Goal: Task Accomplishment & Management: Use online tool/utility

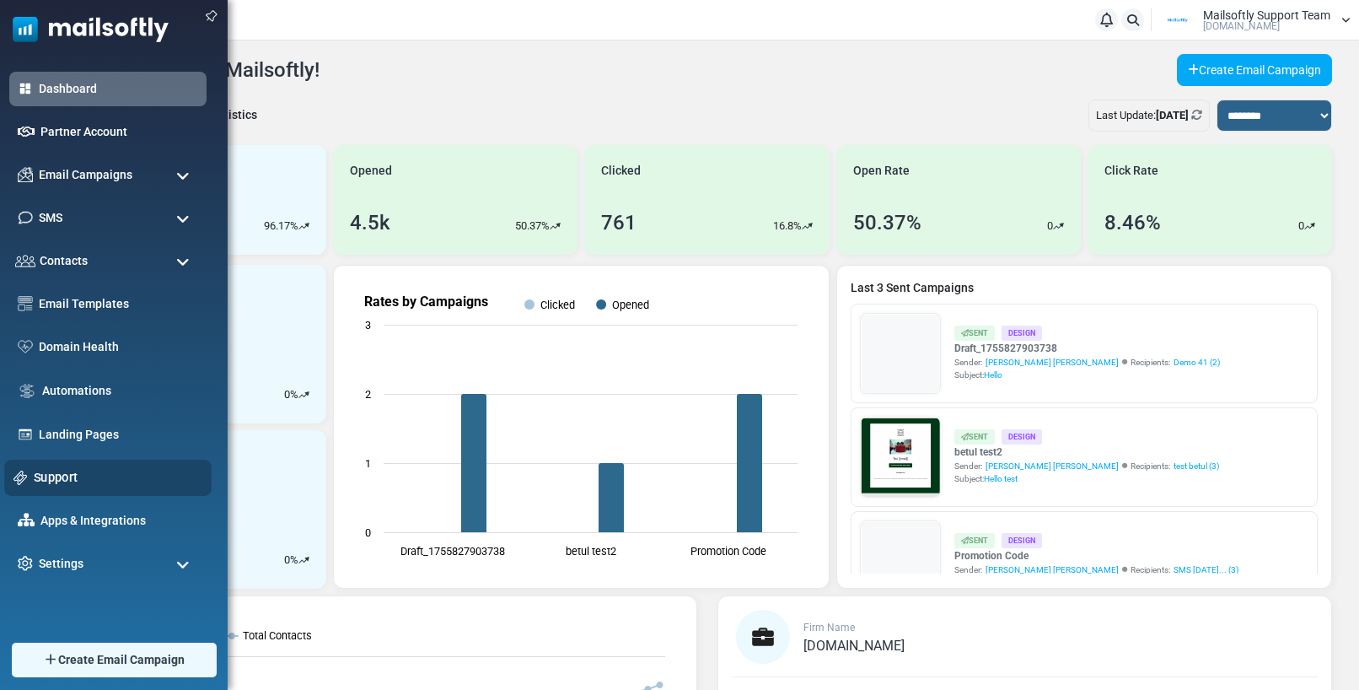
click at [52, 481] on link "Support" at bounding box center [118, 477] width 169 height 19
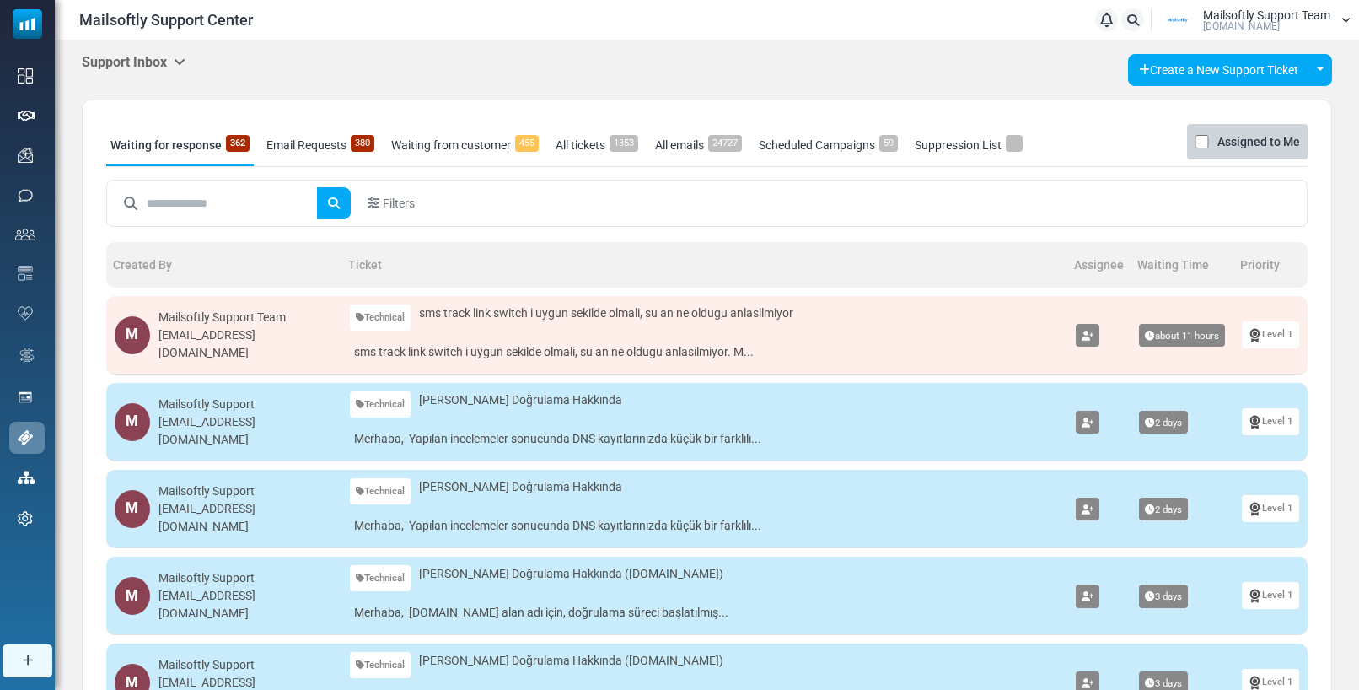
click at [185, 58] on icon at bounding box center [180, 61] width 12 height 13
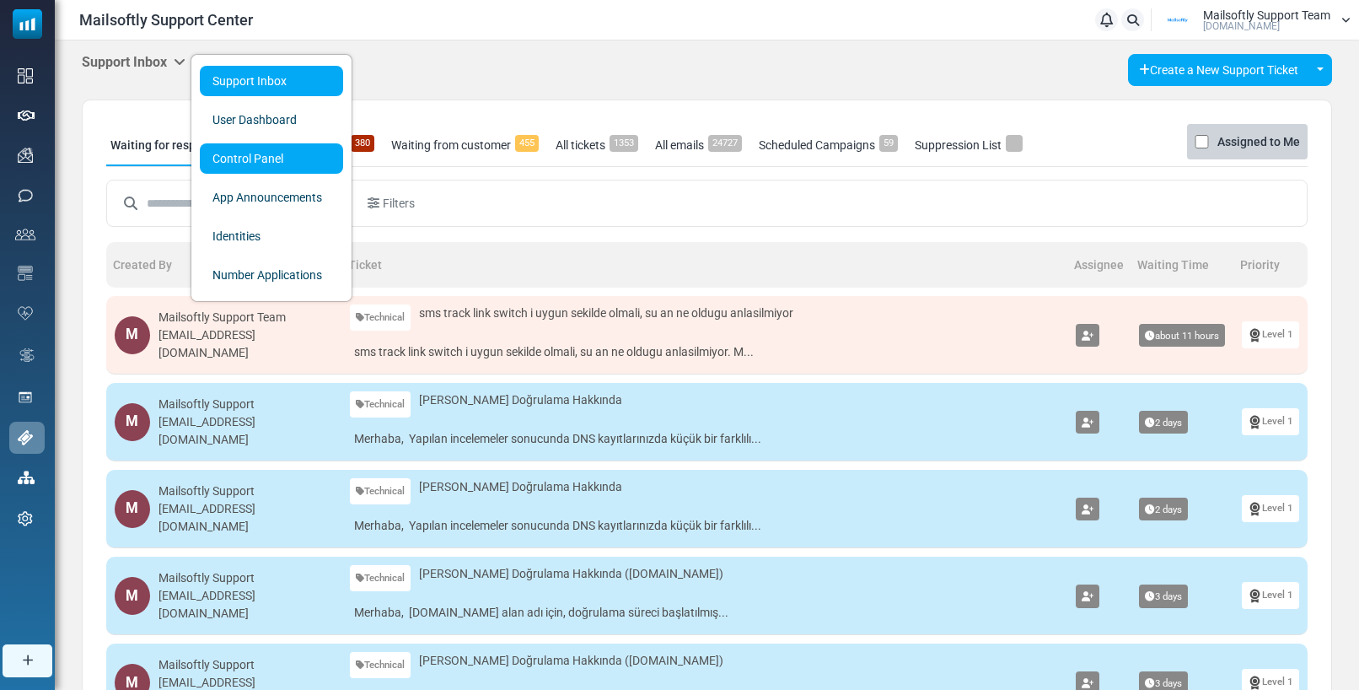
click at [209, 155] on link "Control Panel" at bounding box center [271, 158] width 143 height 30
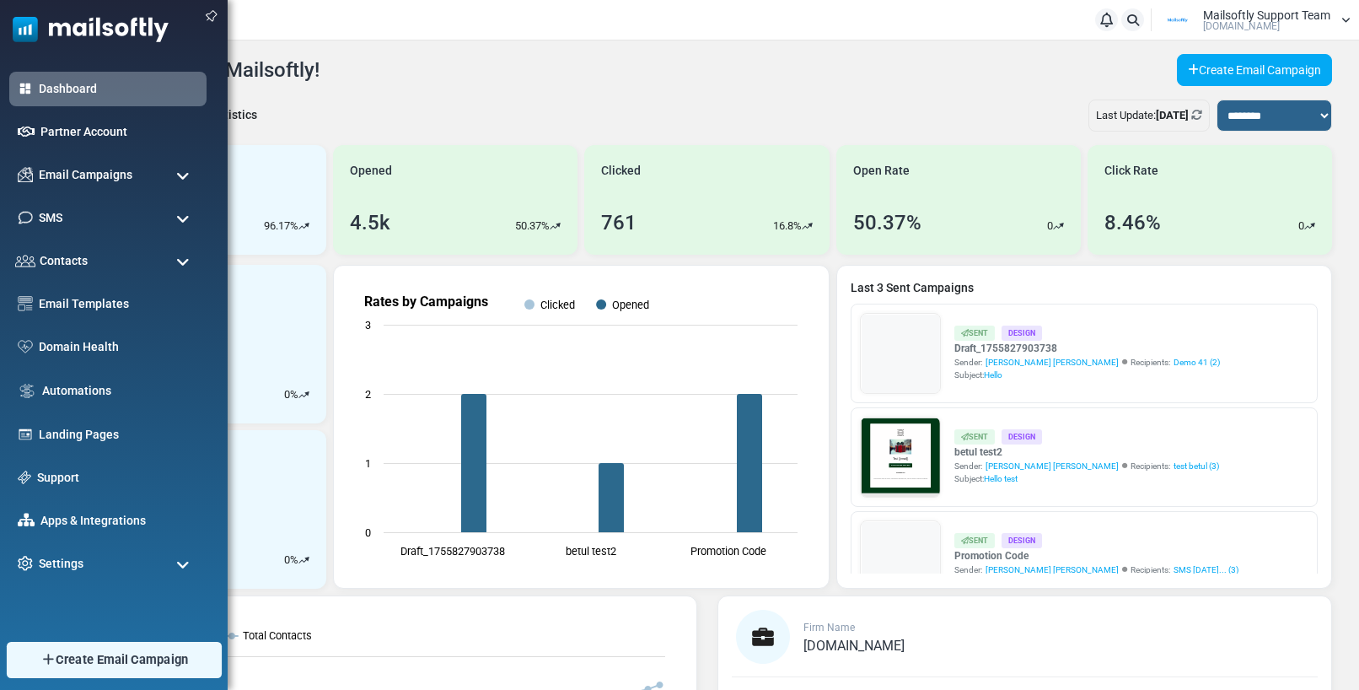
click at [68, 657] on span "Create Email Campaign" at bounding box center [122, 659] width 133 height 19
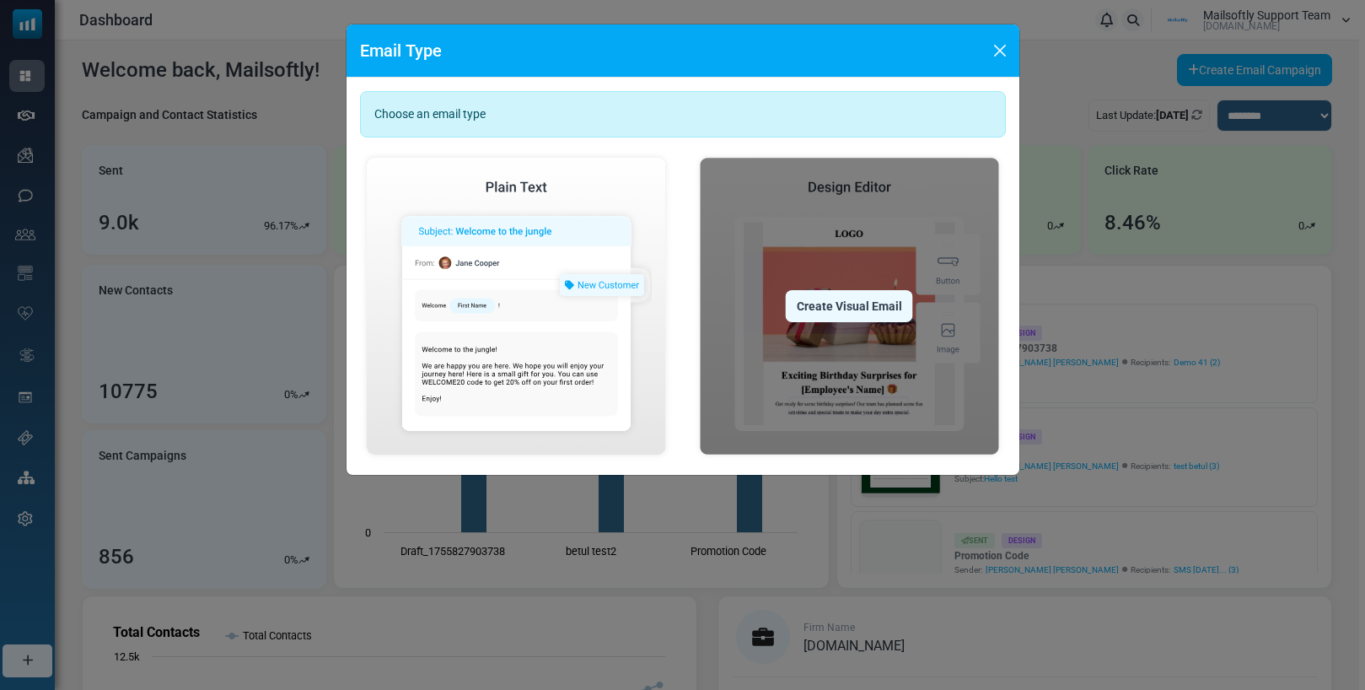
click at [830, 313] on div "Create Visual Email" at bounding box center [849, 306] width 127 height 32
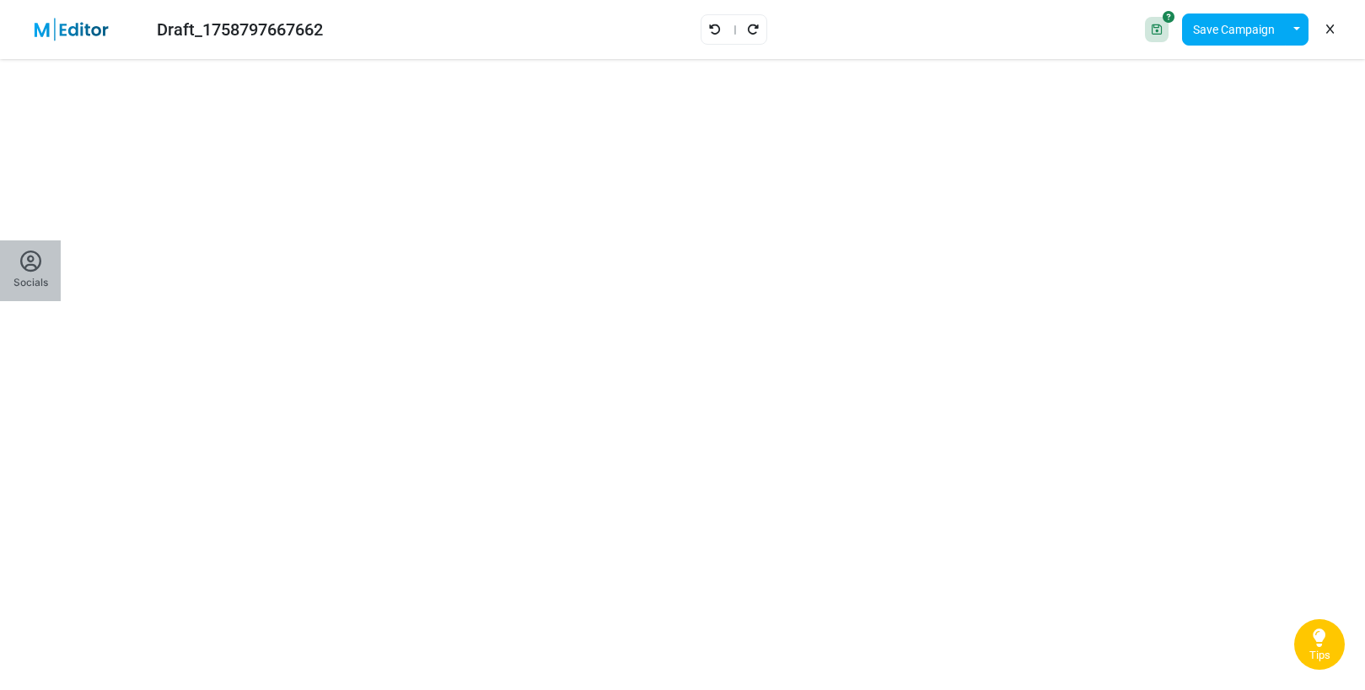
click at [28, 265] on icon at bounding box center [30, 261] width 21 height 21
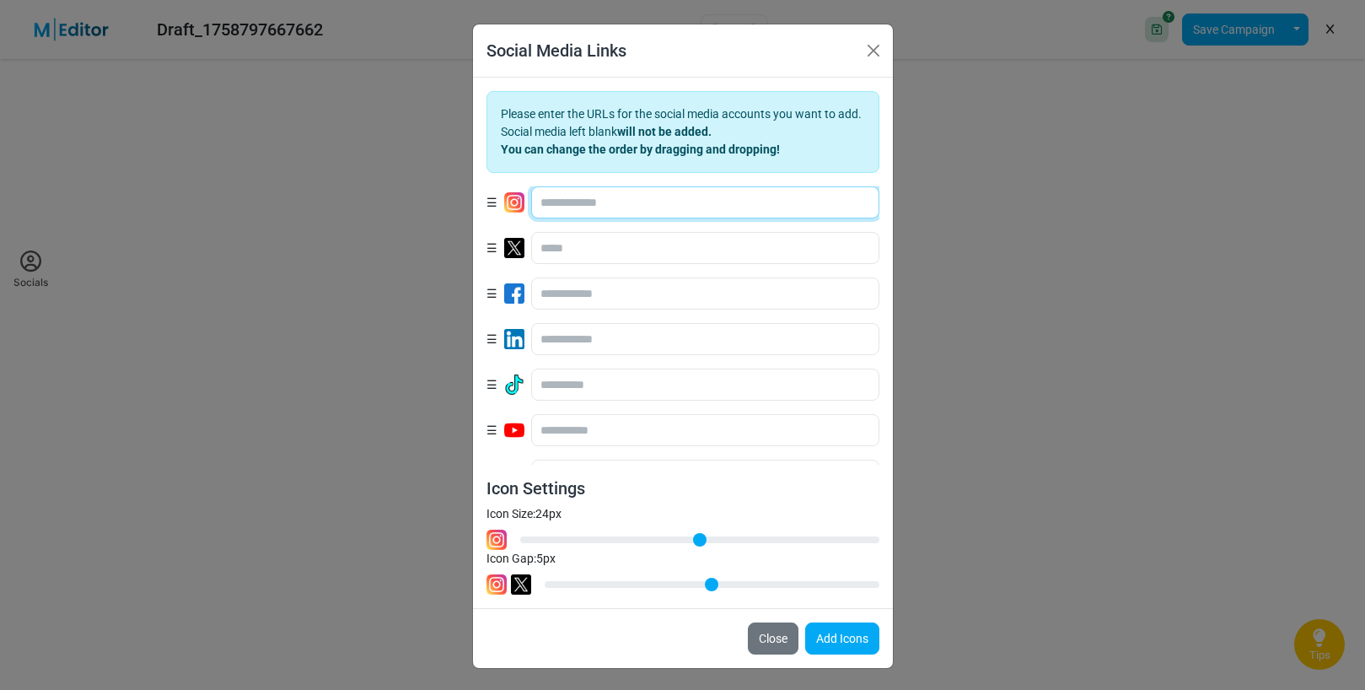
click at [631, 207] on input "text" at bounding box center [705, 202] width 348 height 32
type input "***"
click at [816, 631] on button "Add Icons" at bounding box center [842, 638] width 74 height 32
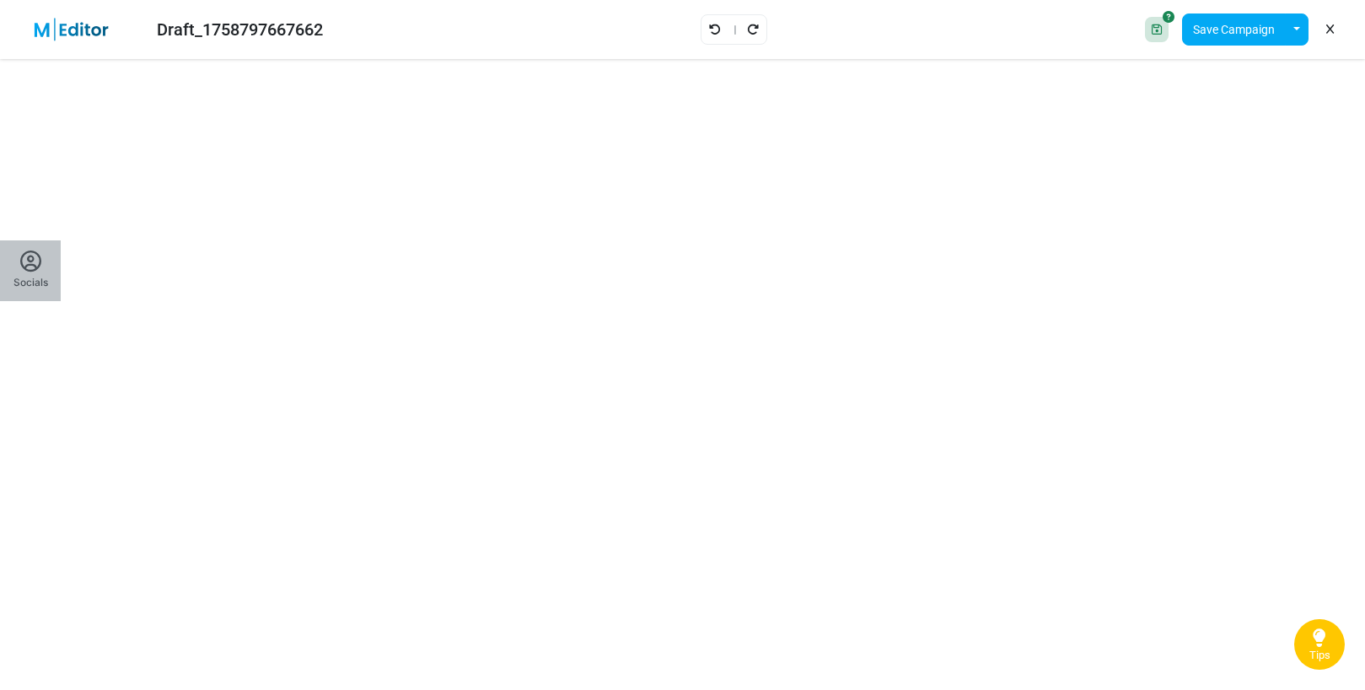
click at [27, 254] on icon at bounding box center [30, 261] width 21 height 21
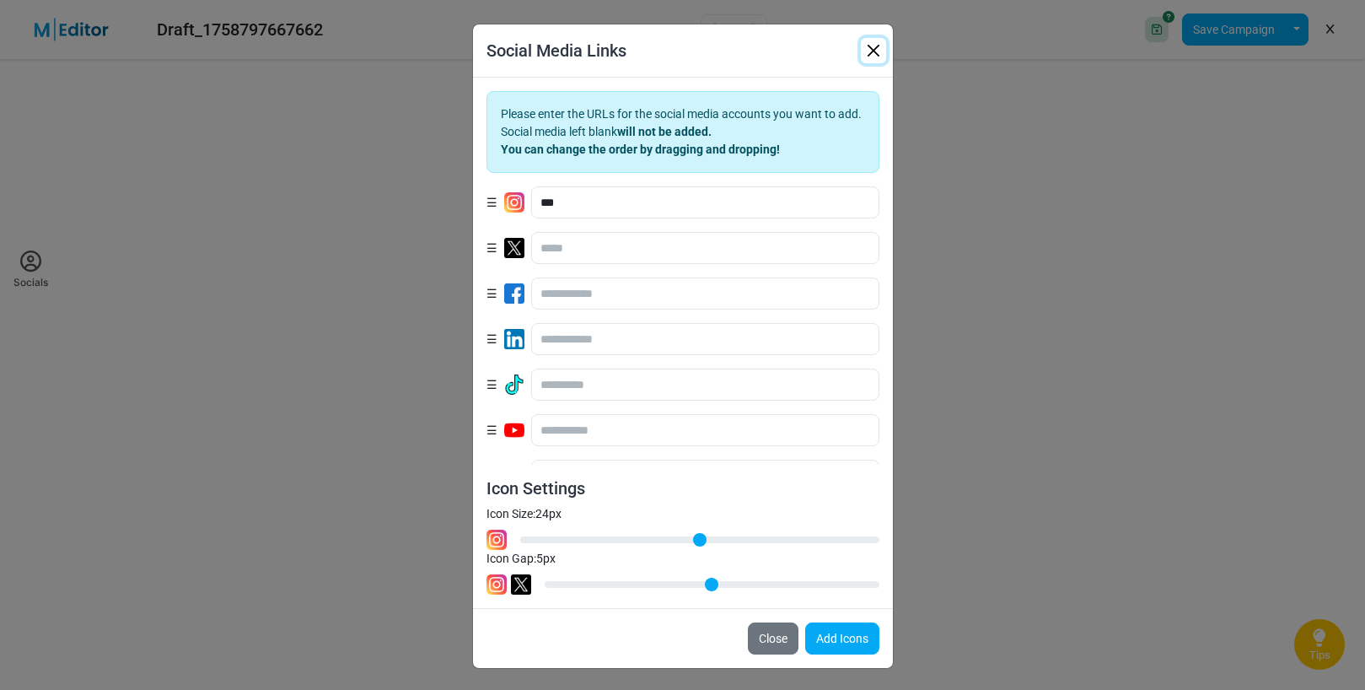
click at [865, 53] on button "button" at bounding box center [873, 50] width 25 height 25
